Goal: Information Seeking & Learning: Learn about a topic

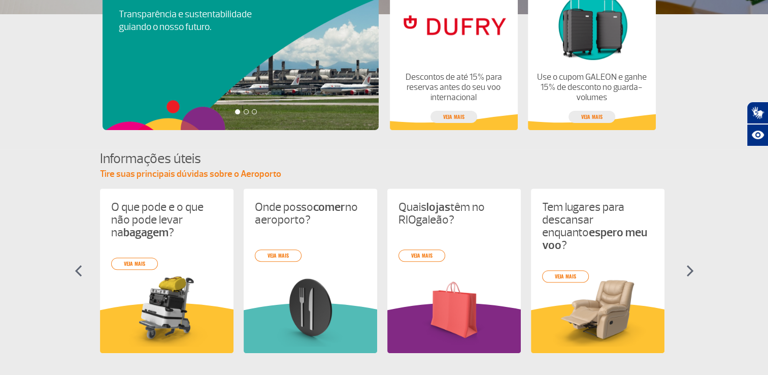
scroll to position [311, 0]
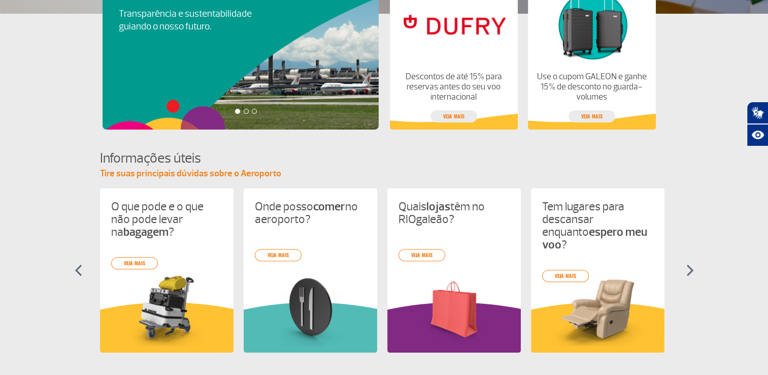
click at [571, 263] on div "O que pode e o que não pode levar na bagagem ? veja mais Onde posso comer no ae…" at bounding box center [384, 279] width 569 height 183
click at [621, 295] on img at bounding box center [597, 309] width 111 height 73
click at [575, 270] on link "veja mais" at bounding box center [565, 276] width 47 height 12
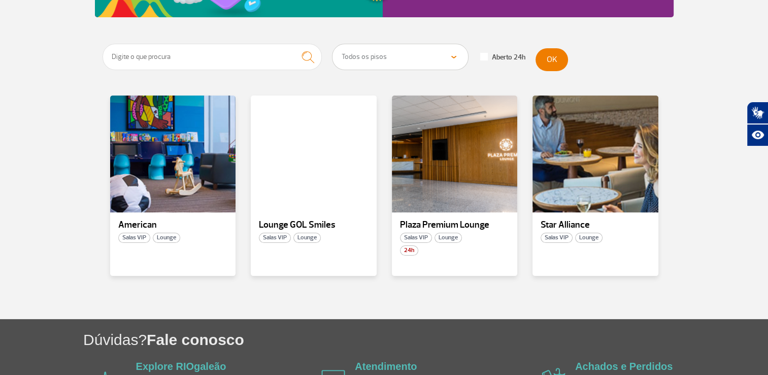
scroll to position [167, 0]
